Goal: Information Seeking & Learning: Learn about a topic

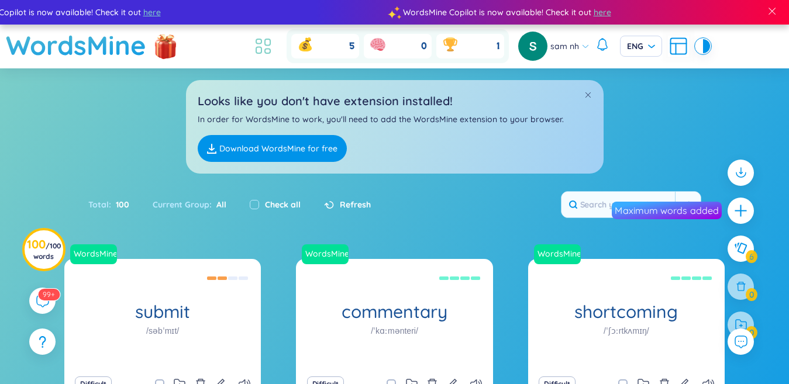
click at [263, 50] on icon at bounding box center [263, 46] width 21 height 21
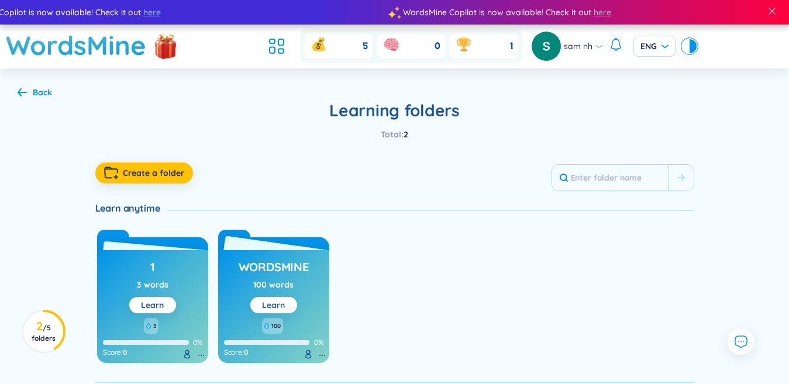
click at [281, 300] on link "Learn" at bounding box center [273, 305] width 23 height 11
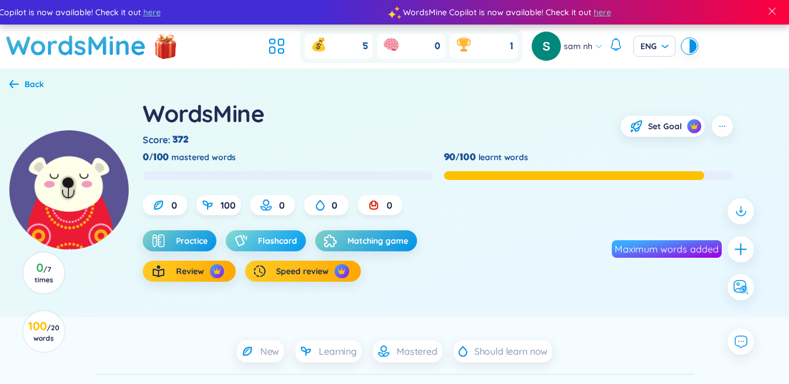
click at [278, 241] on span "Flashcard" at bounding box center [277, 241] width 39 height 12
